Goal: Find specific page/section: Find specific page/section

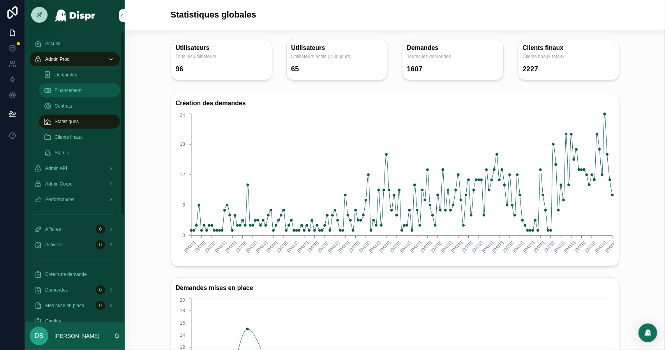
drag, startPoint x: 0, startPoint y: 0, endPoint x: 88, endPoint y: 90, distance: 125.6
click at [88, 90] on div "Financement" at bounding box center [80, 90] width 72 height 12
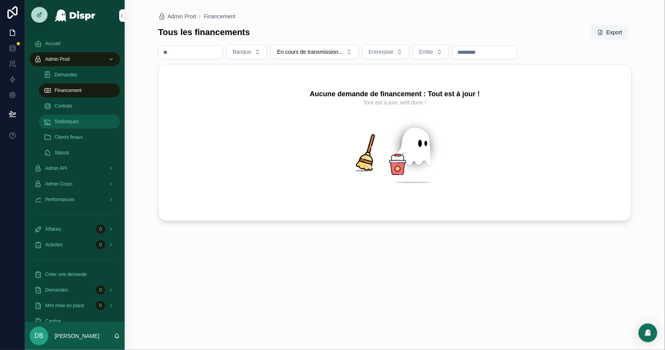
click at [91, 118] on div "Statistiques" at bounding box center [80, 121] width 72 height 12
